Goal: Information Seeking & Learning: Learn about a topic

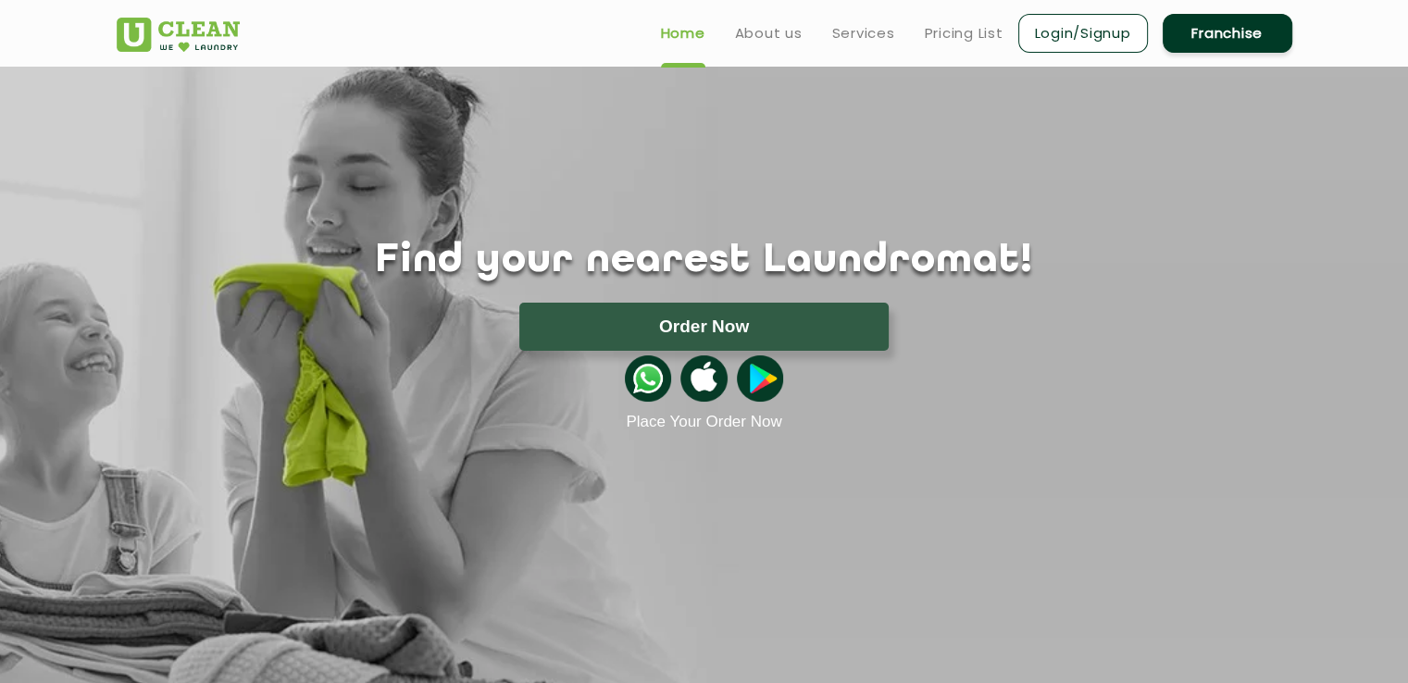
click at [1218, 38] on link "Franchise" at bounding box center [1228, 33] width 130 height 39
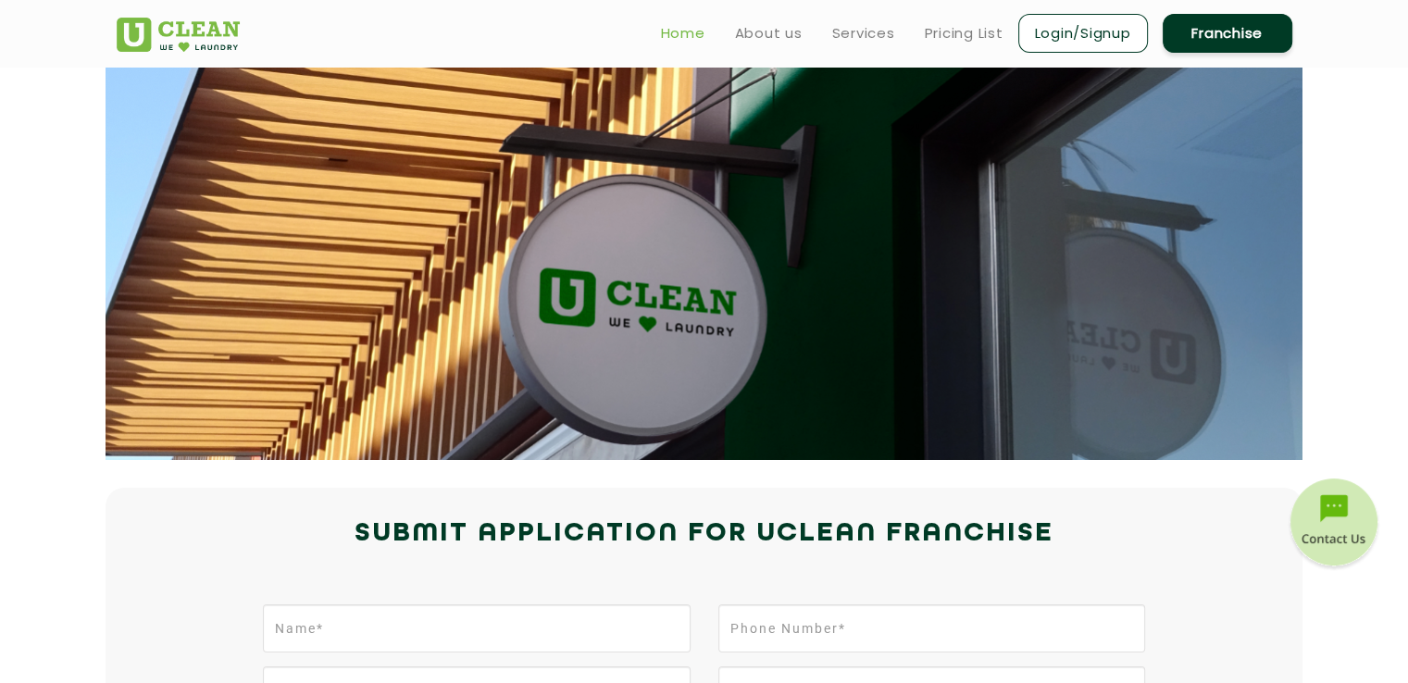
click at [685, 29] on link "Home" at bounding box center [683, 33] width 44 height 22
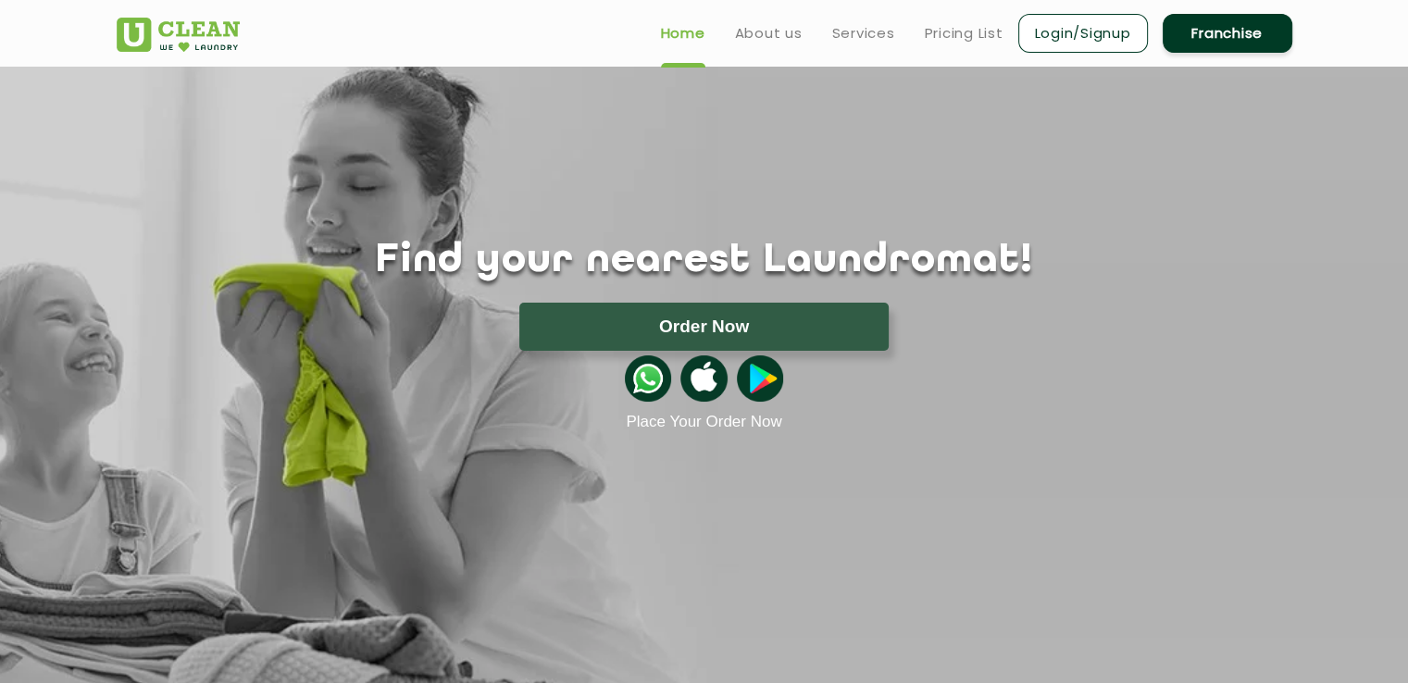
click at [220, 39] on img at bounding box center [178, 35] width 123 height 34
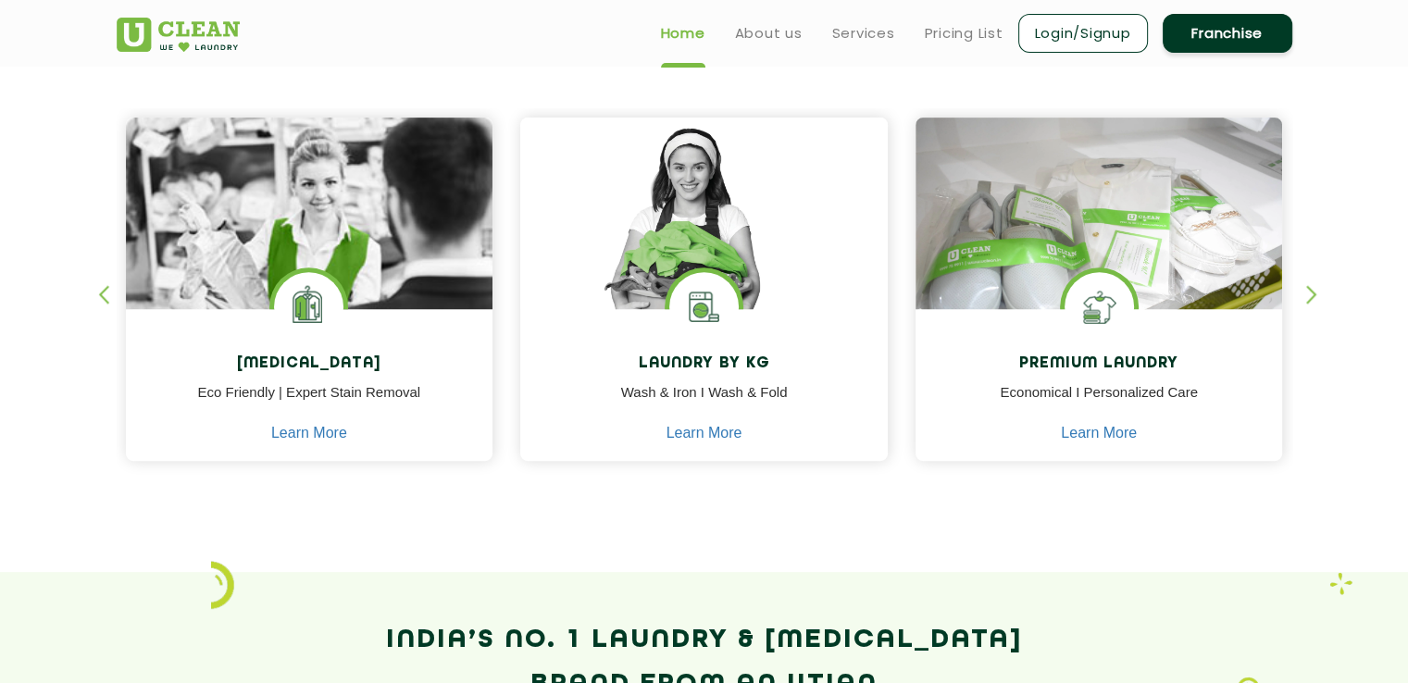
scroll to position [734, 0]
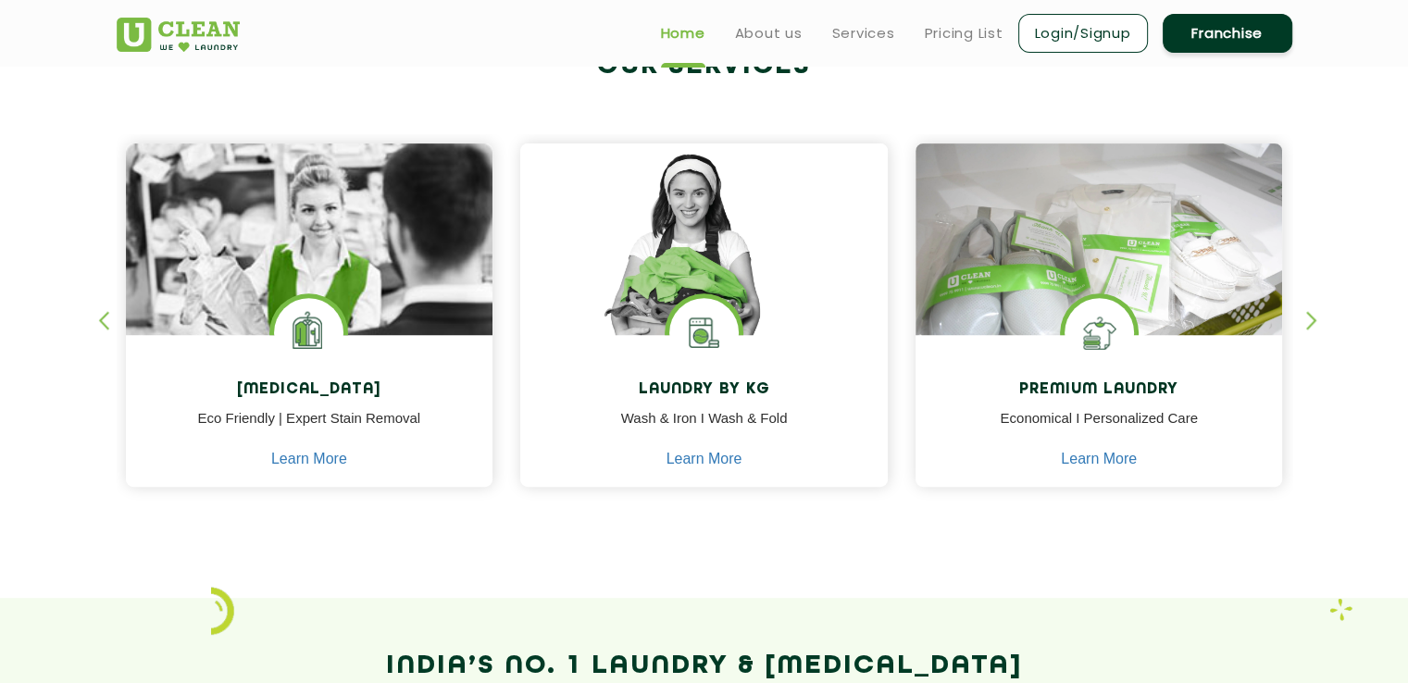
click at [1306, 317] on div "button" at bounding box center [1320, 336] width 28 height 51
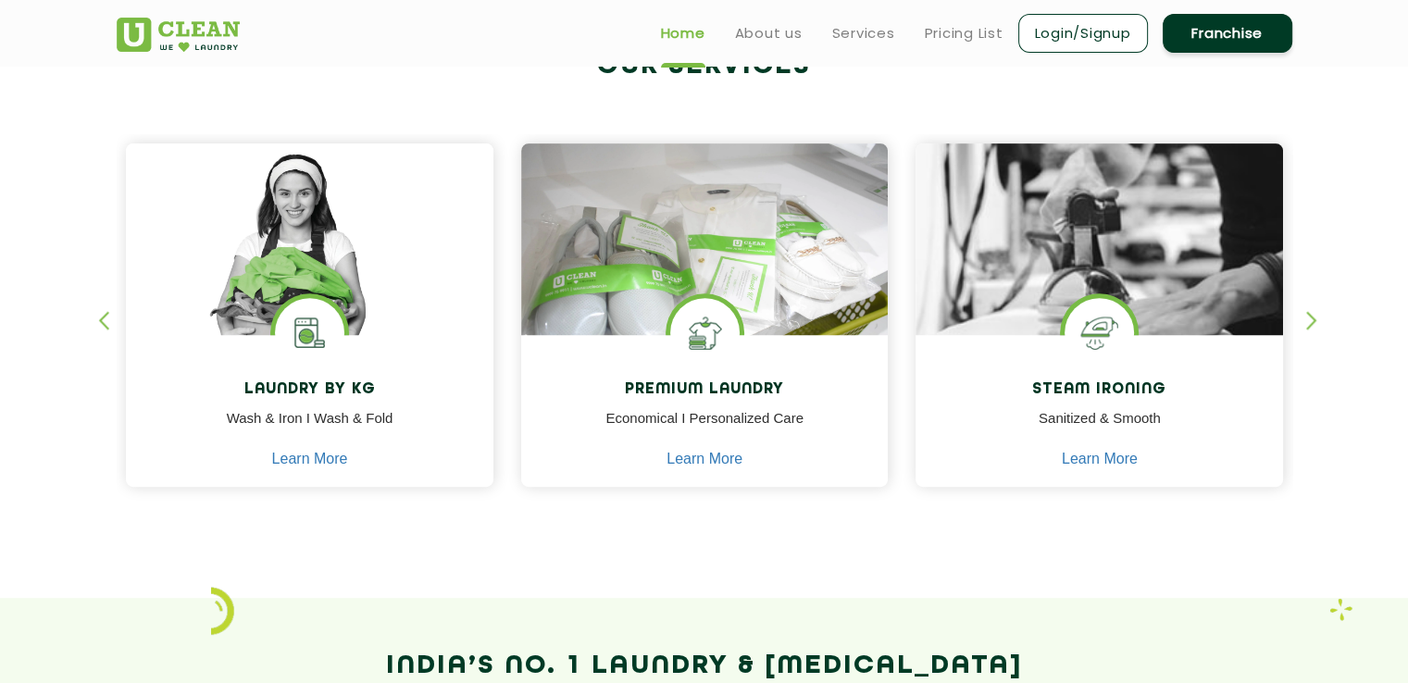
click at [1306, 317] on div "button" at bounding box center [1320, 336] width 28 height 51
click at [107, 311] on div "button" at bounding box center [112, 336] width 28 height 51
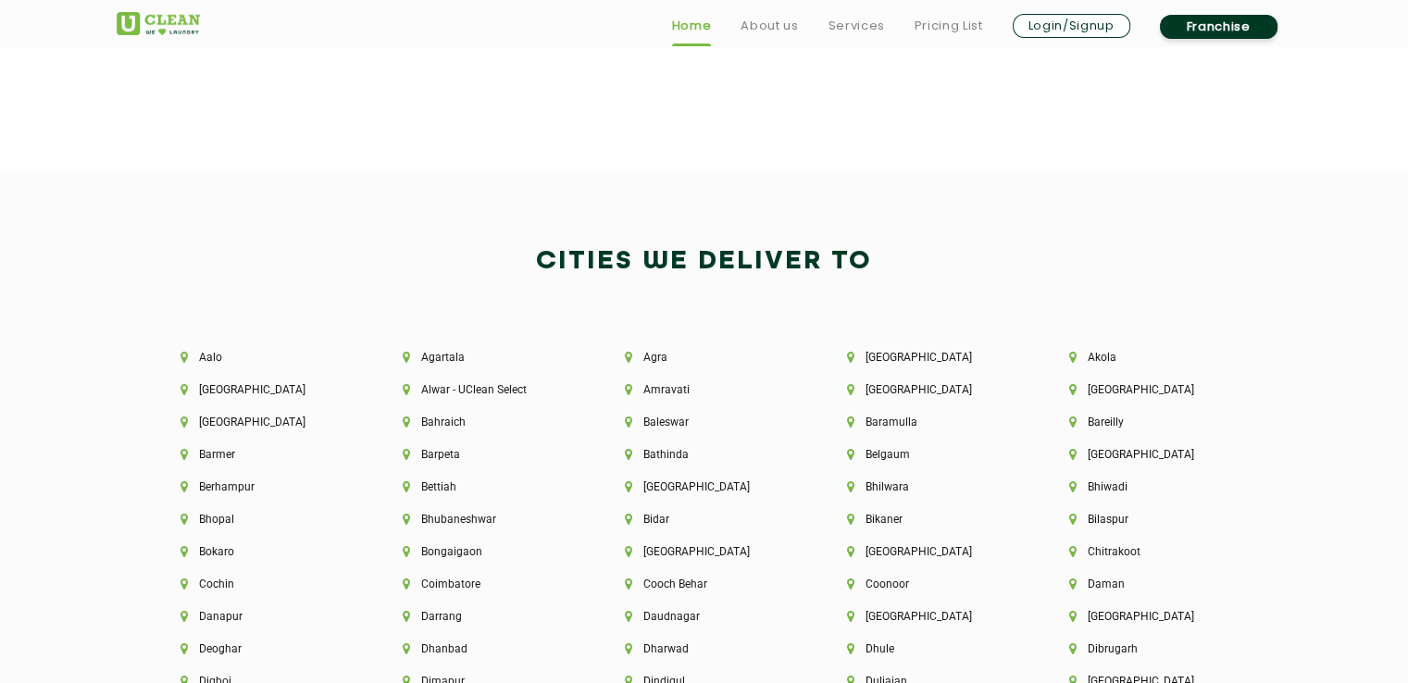
scroll to position [3819, 0]
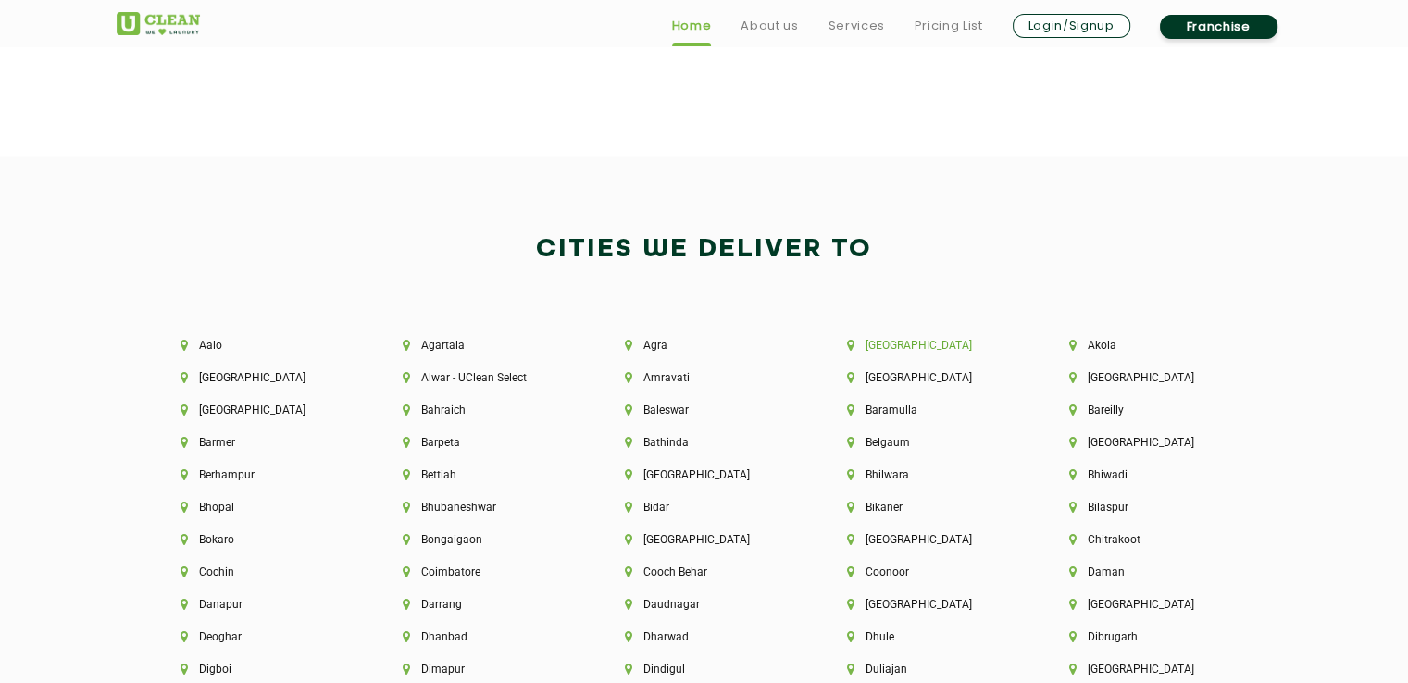
click at [886, 344] on li "[GEOGRAPHIC_DATA]" at bounding box center [926, 345] width 159 height 13
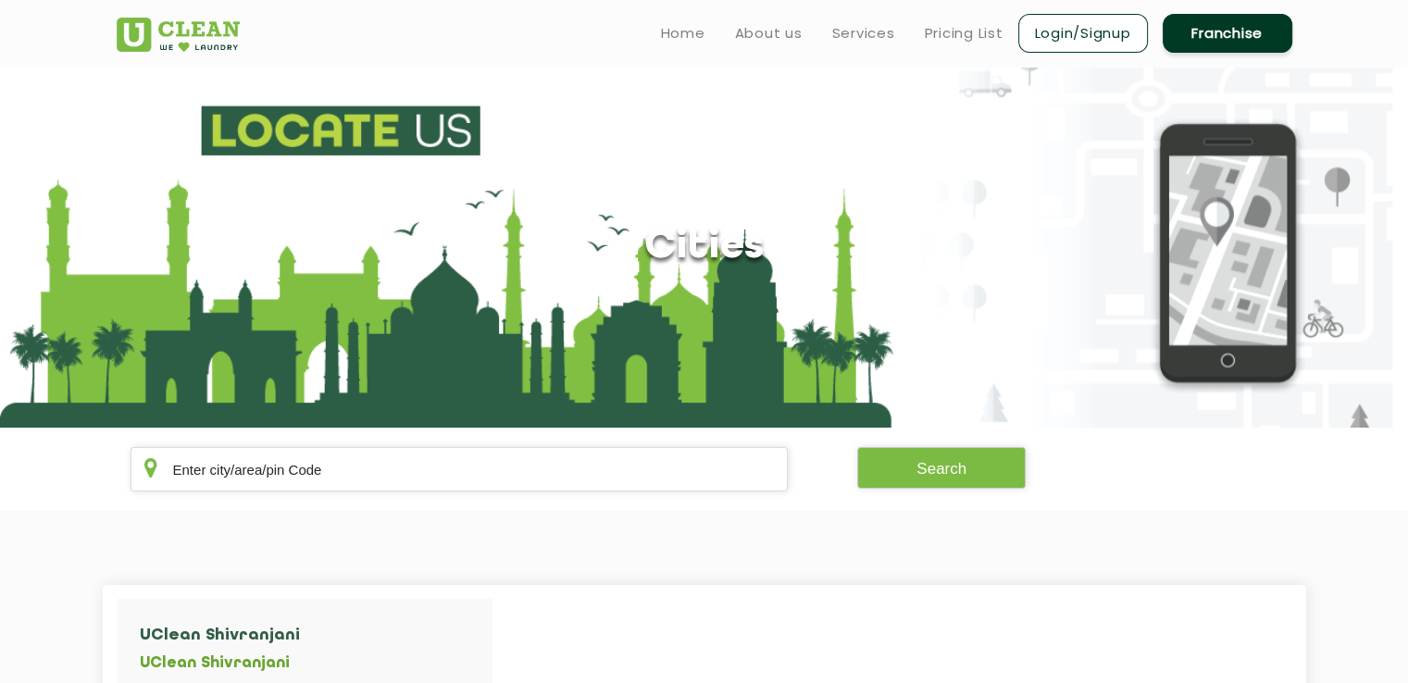
click at [177, 19] on img at bounding box center [178, 35] width 123 height 34
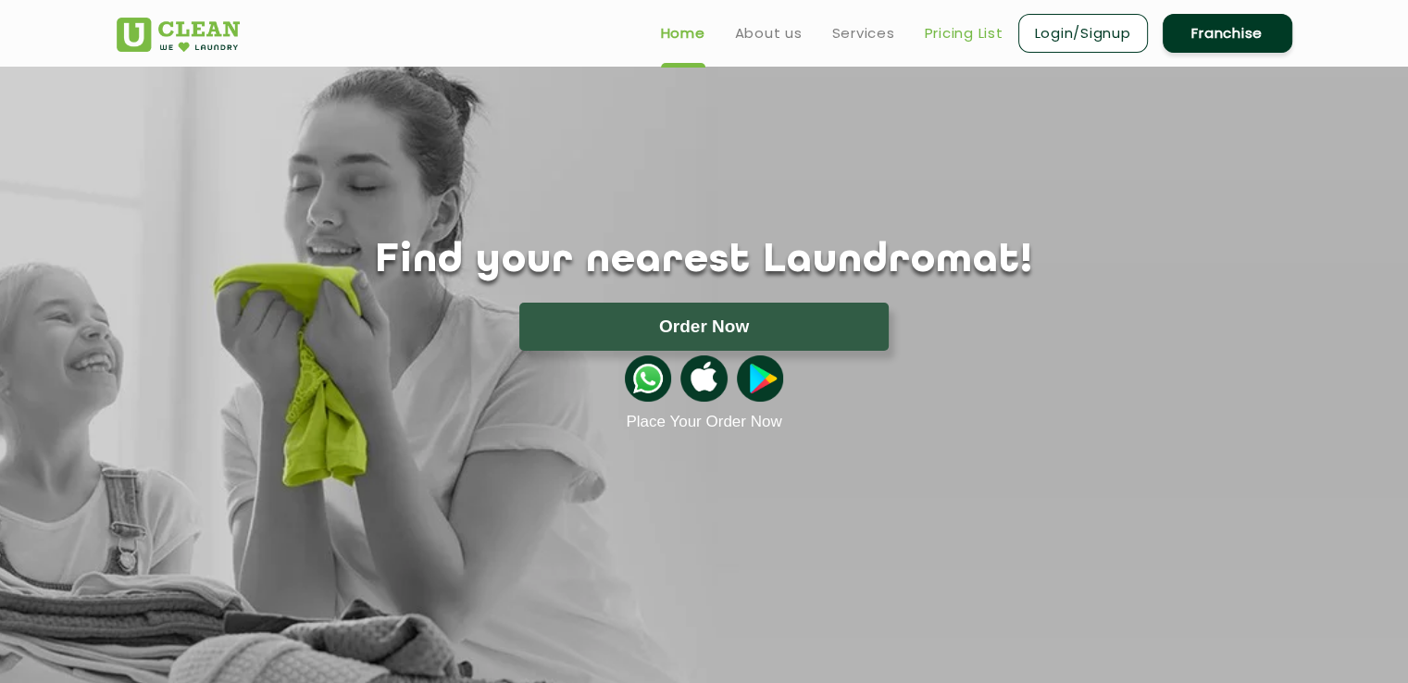
click at [963, 32] on link "Pricing List" at bounding box center [964, 33] width 79 height 22
